Goal: Find specific page/section: Find specific page/section

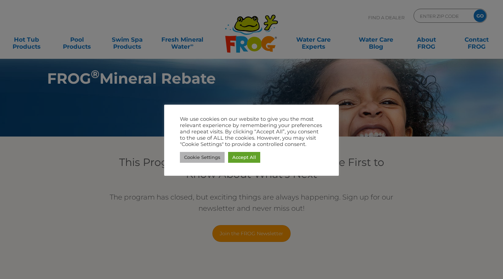
click at [210, 158] on link "Cookie Settings" at bounding box center [202, 157] width 45 height 11
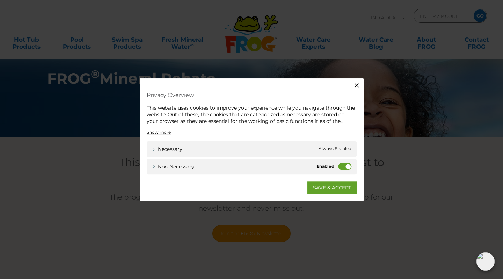
click at [340, 166] on label "Non-necessary" at bounding box center [345, 166] width 13 height 7
click at [0, 0] on input "Non-necessary" at bounding box center [0, 0] width 0 height 0
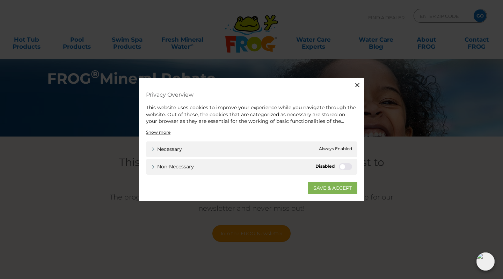
click at [333, 189] on link "SAVE & ACCEPT" at bounding box center [333, 187] width 50 height 13
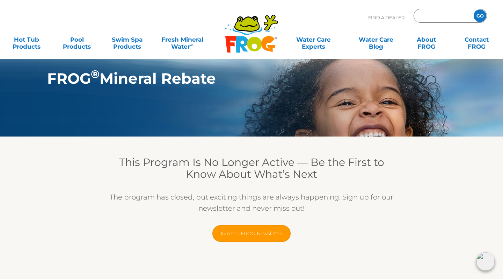
click at [430, 17] on input "Zip Code Form" at bounding box center [442, 16] width 47 height 10
type input "53227"
click at [480, 16] on input "GO" at bounding box center [480, 15] width 13 height 13
click at [479, 17] on input "GO" at bounding box center [480, 15] width 13 height 13
